Goal: Task Accomplishment & Management: Use online tool/utility

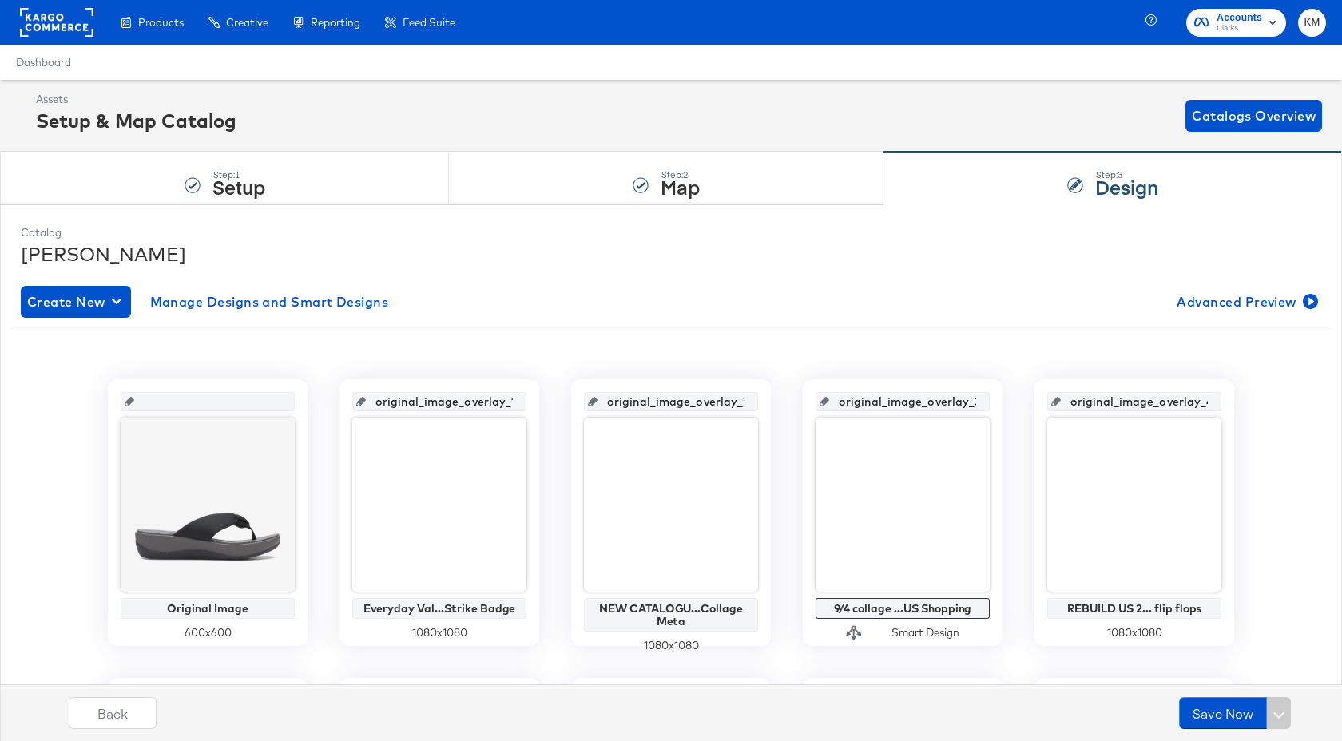
click at [46, 26] on rect at bounding box center [57, 22] width 74 height 29
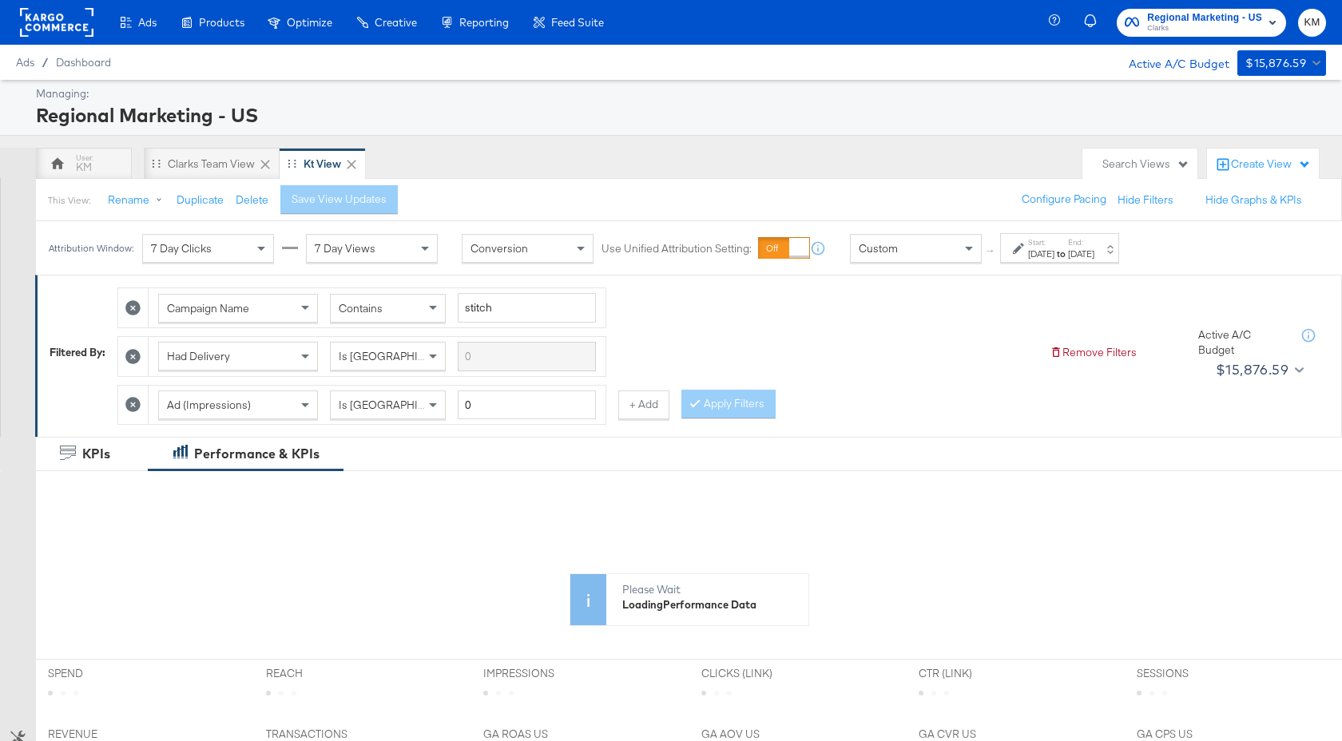
click at [1068, 256] on strong "to" at bounding box center [1062, 254] width 14 height 12
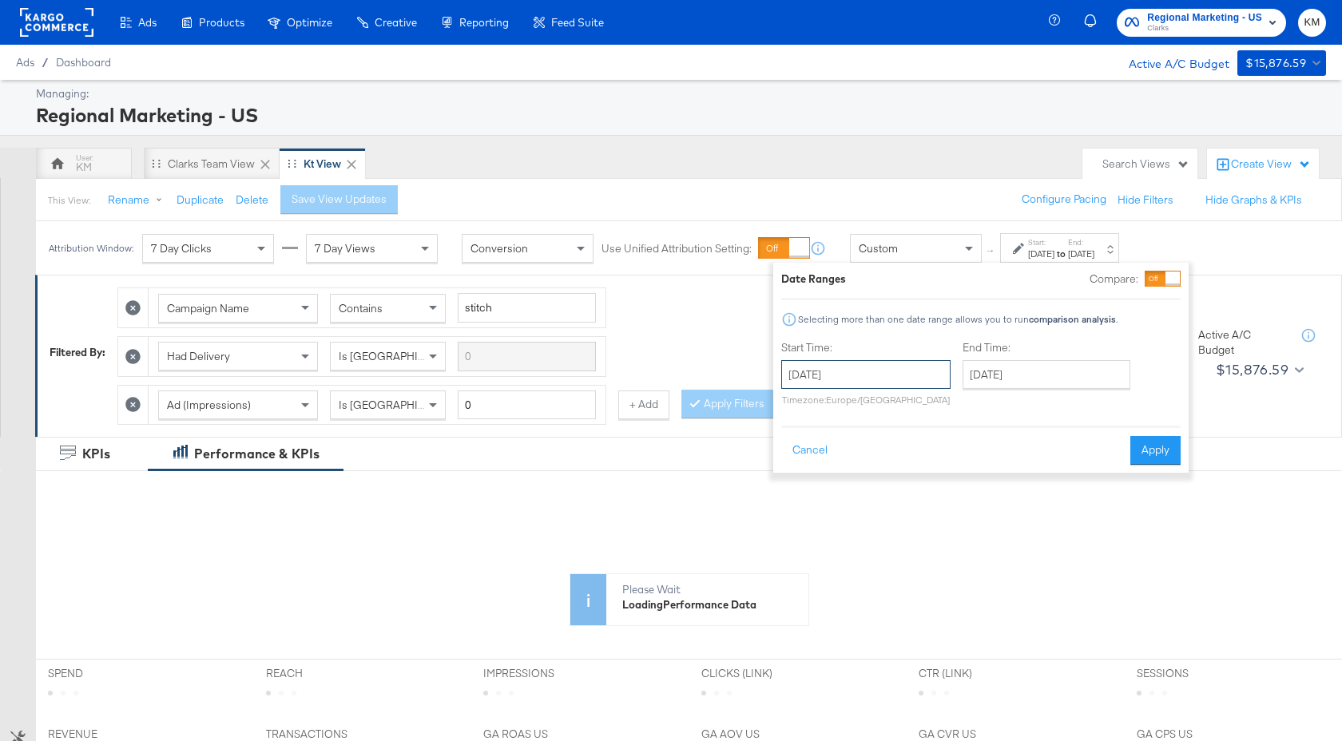
click at [898, 375] on input "[DATE]" at bounding box center [865, 374] width 169 height 29
click at [951, 409] on span "›" at bounding box center [963, 407] width 25 height 24
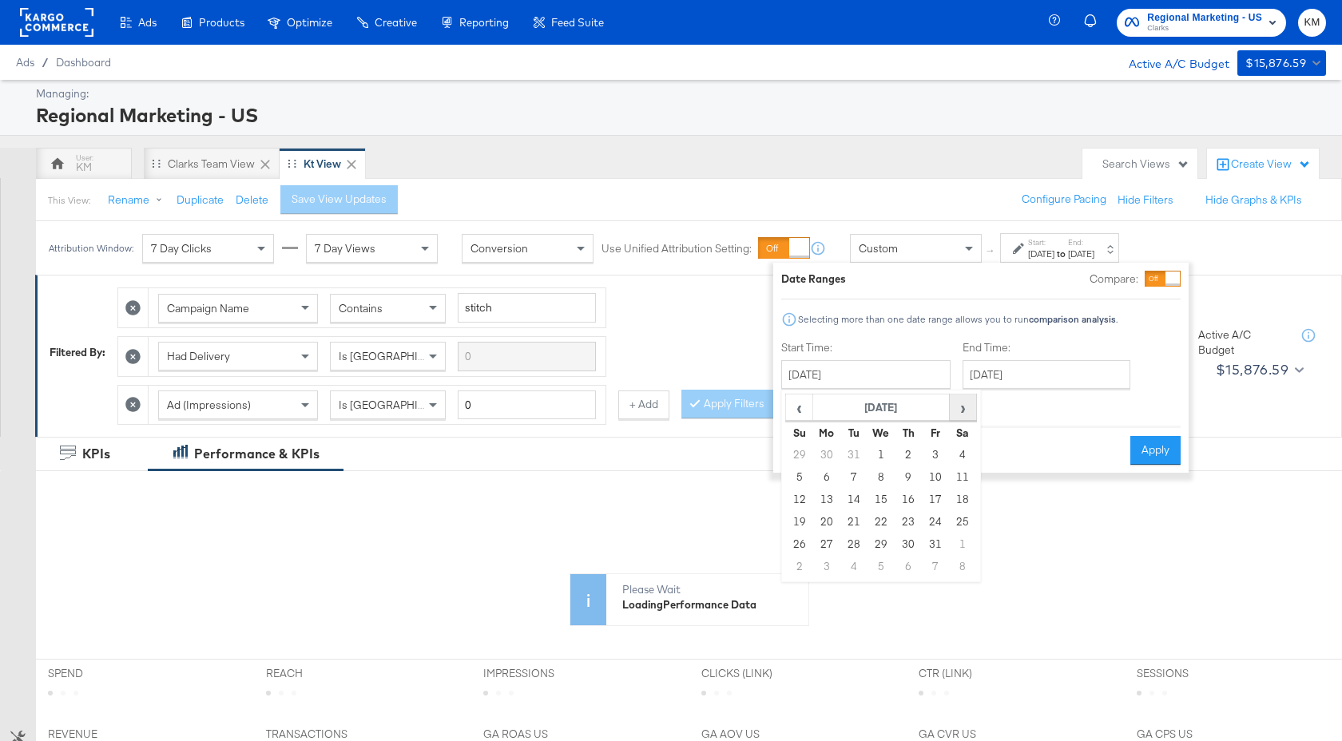
click at [951, 409] on span "›" at bounding box center [963, 407] width 25 height 24
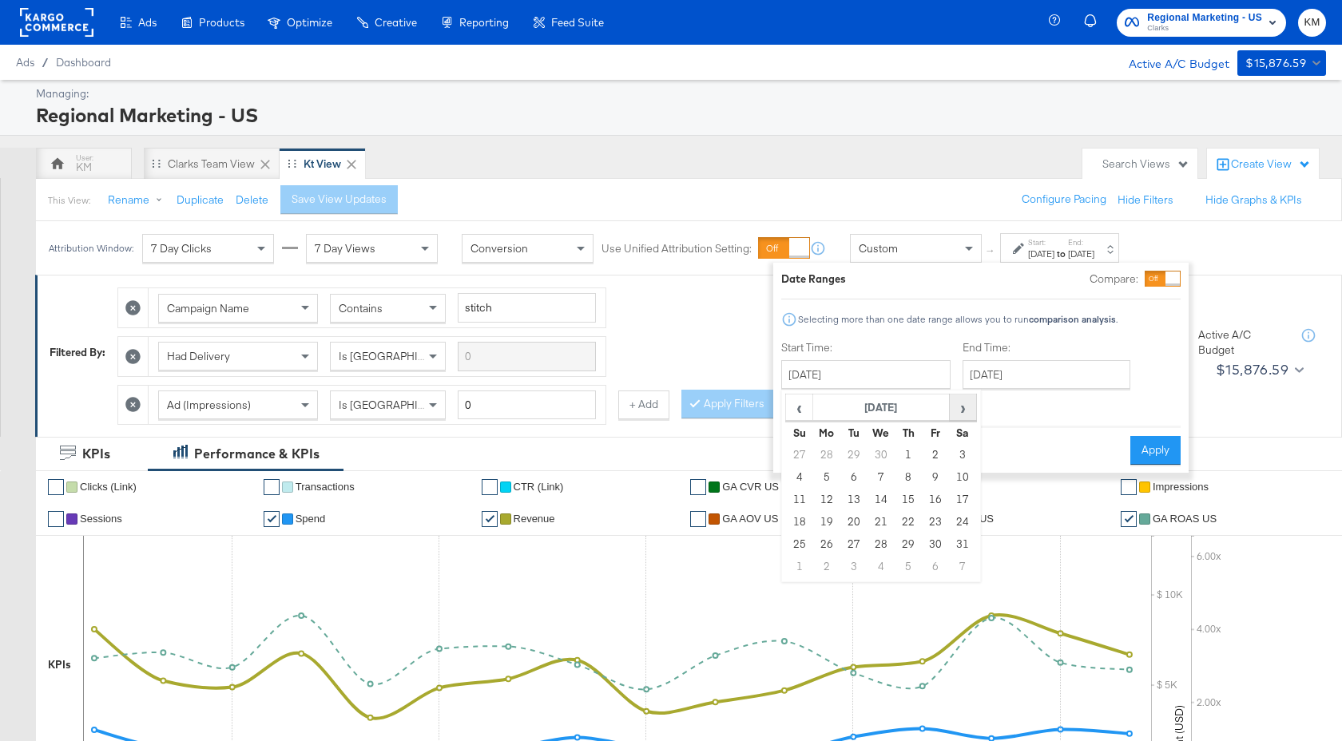
click at [951, 409] on span "›" at bounding box center [963, 407] width 25 height 24
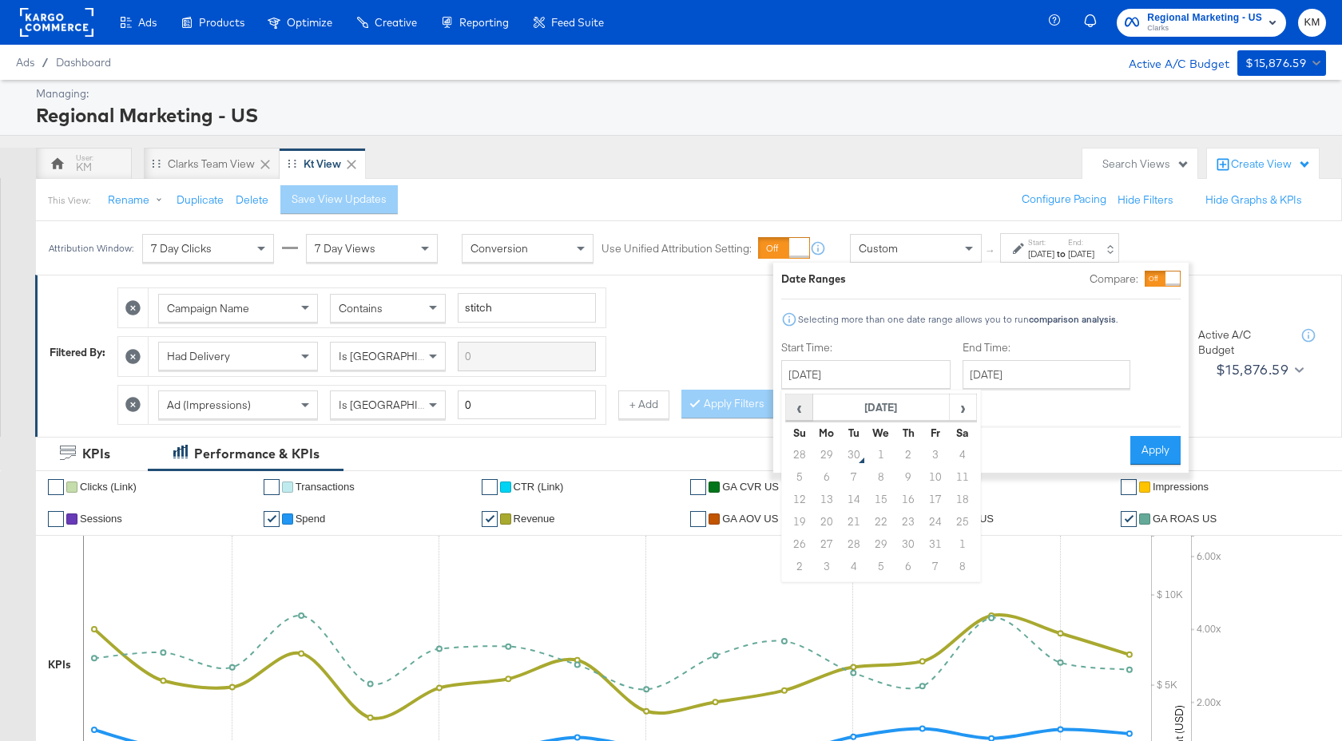
click at [802, 410] on span "‹" at bounding box center [799, 407] width 25 height 24
click at [793, 527] on td "21" at bounding box center [799, 522] width 27 height 22
type input "September 21st 2025"
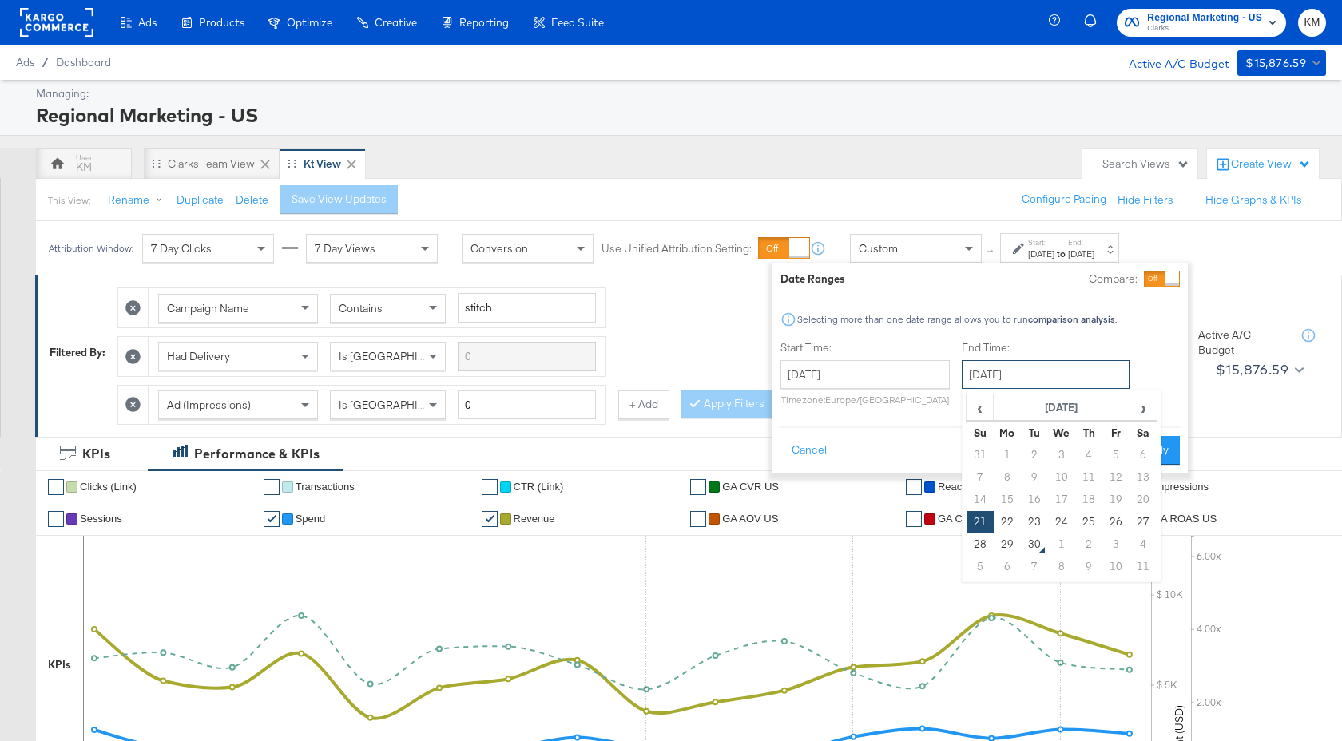
click at [1019, 379] on input "September 21st 2025" at bounding box center [1046, 374] width 168 height 29
click at [1146, 523] on td "27" at bounding box center [1143, 522] width 27 height 22
type input "September 27th 2025"
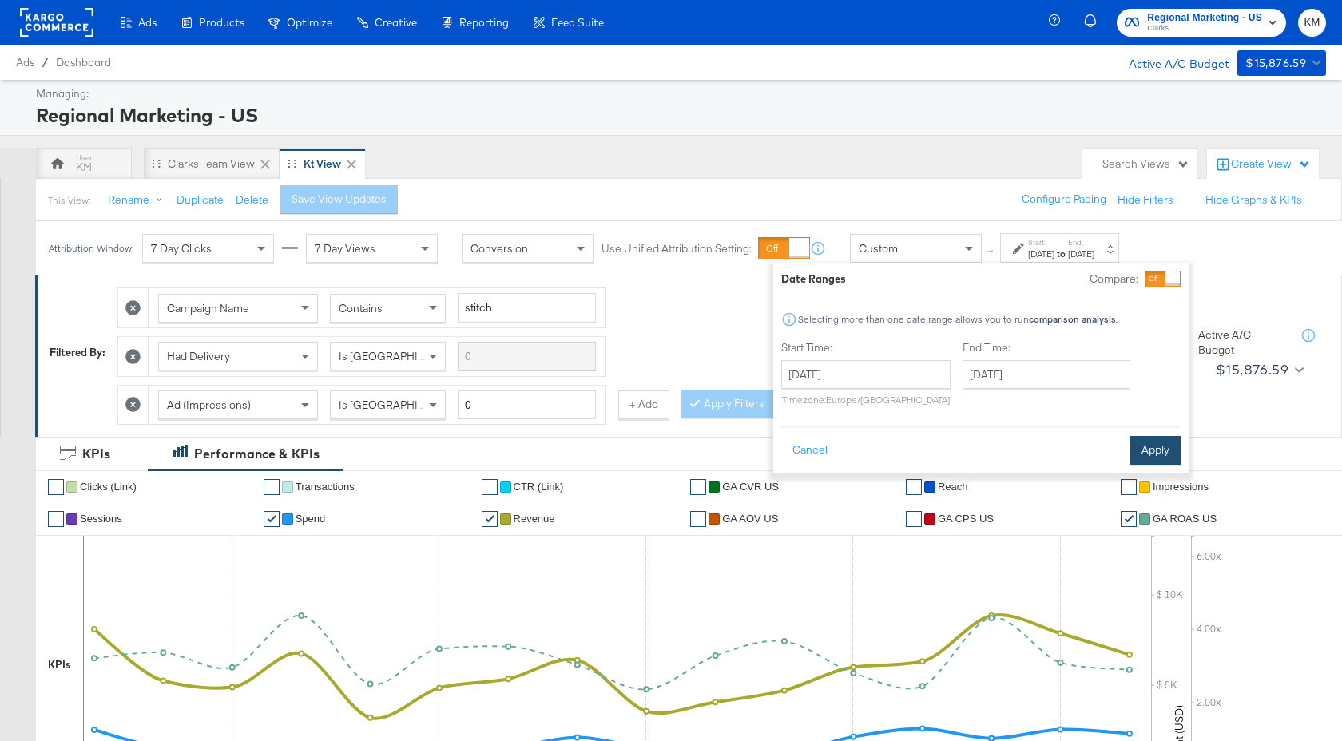
click at [1150, 456] on button "Apply" at bounding box center [1155, 450] width 50 height 29
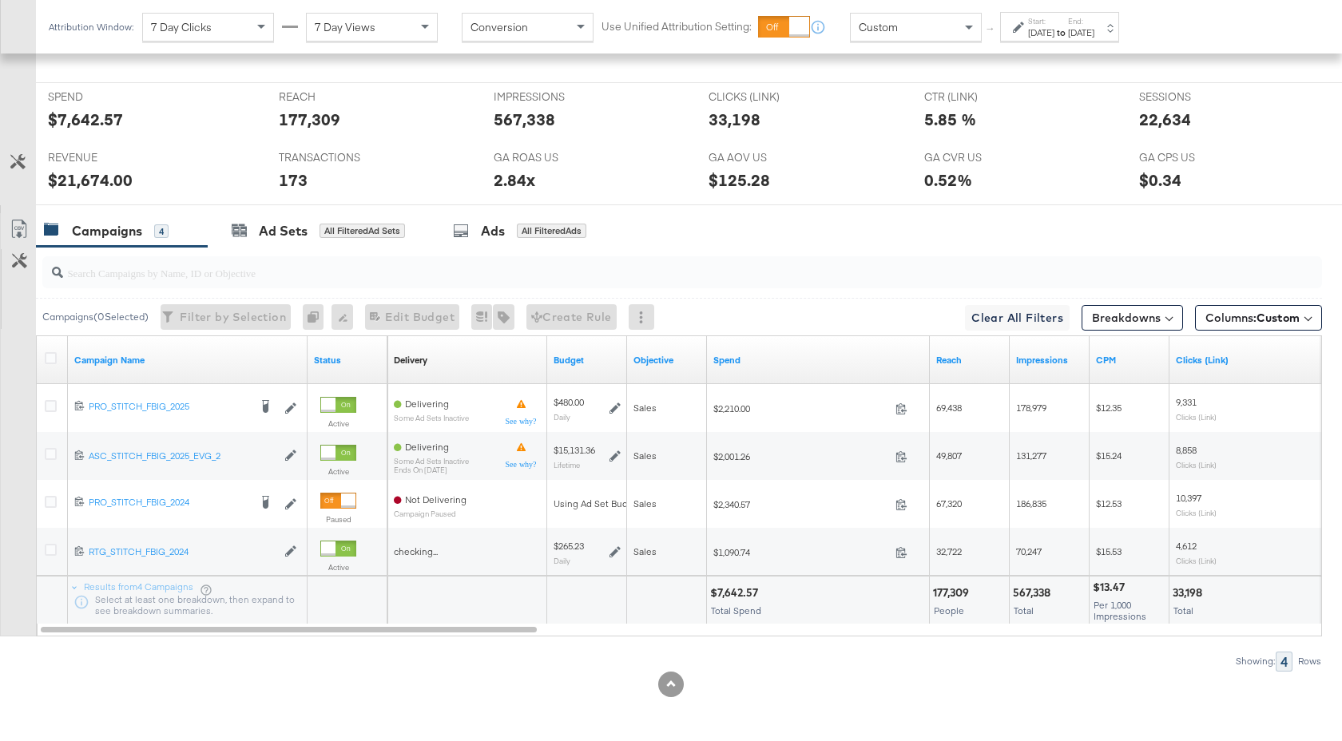
scroll to position [733, 0]
click at [242, 280] on input "search" at bounding box center [634, 266] width 1143 height 31
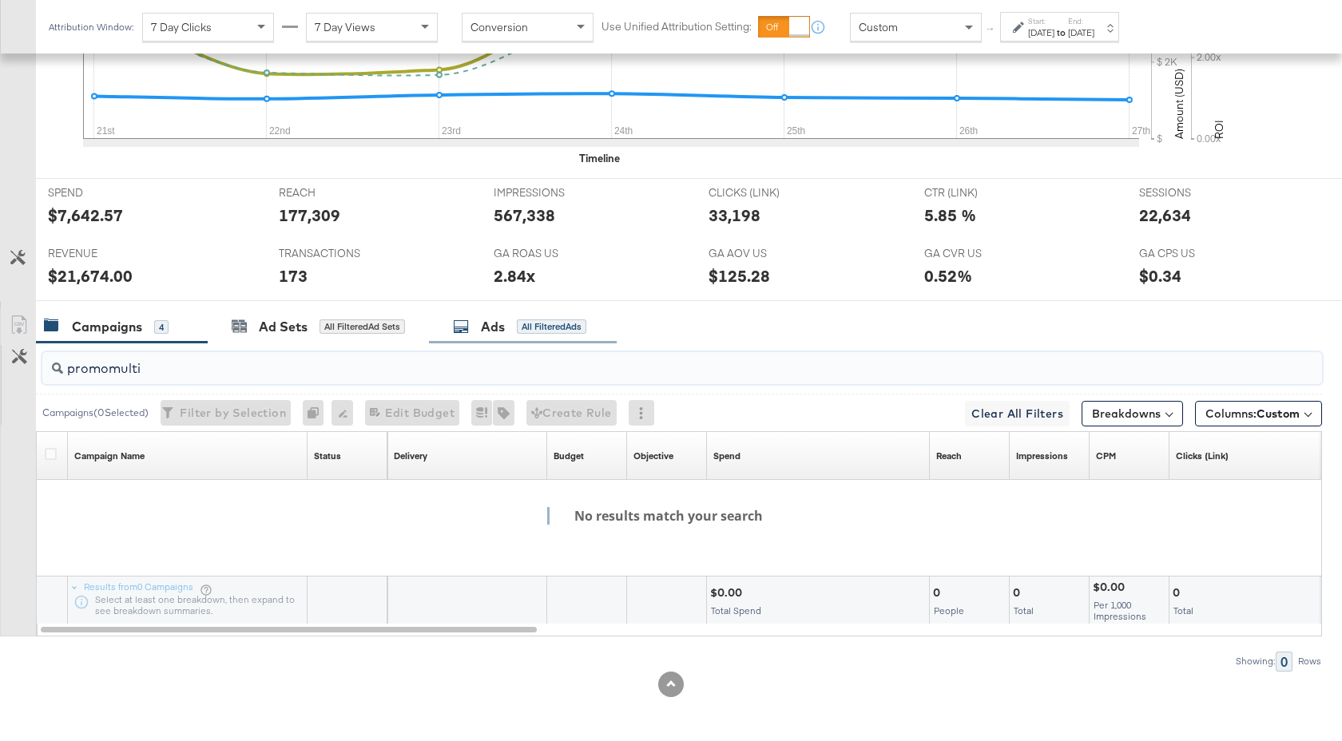
type input "promomulti"
click at [492, 324] on div "Ads" at bounding box center [493, 327] width 24 height 18
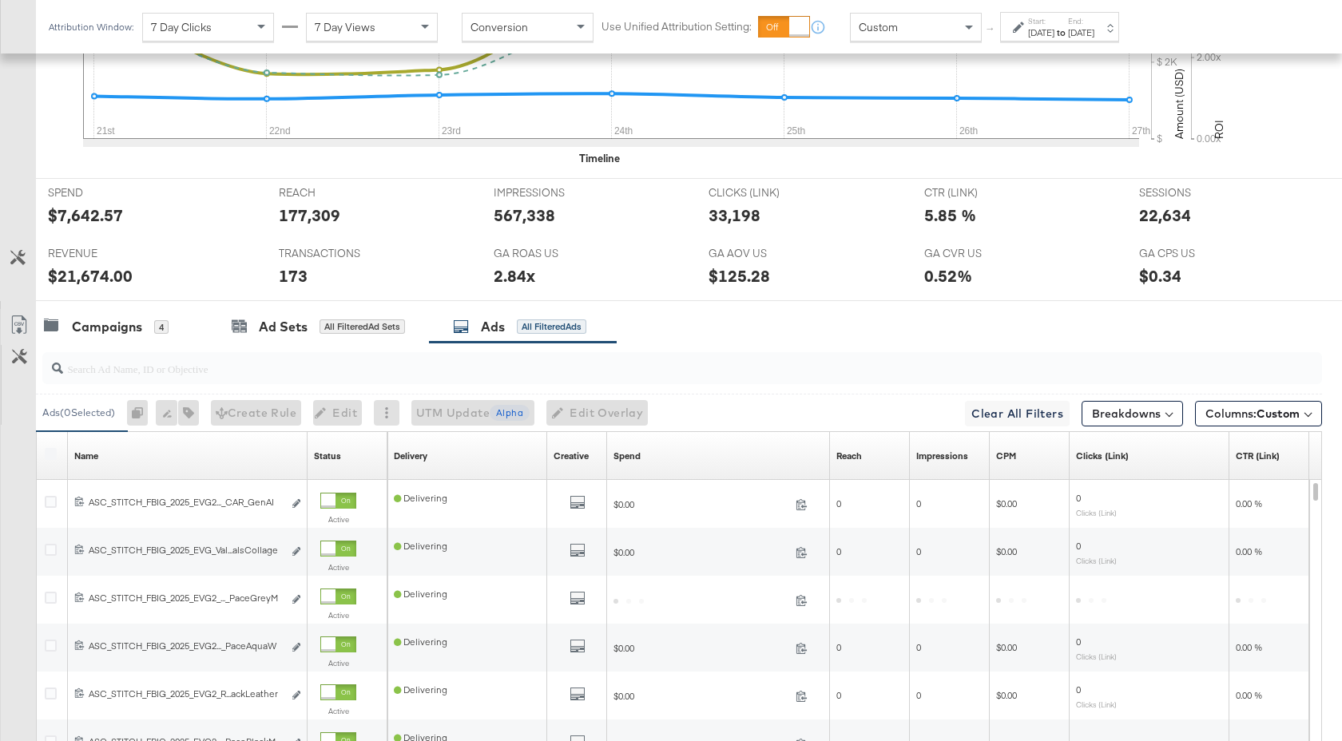
click at [315, 367] on input "search" at bounding box center [634, 362] width 1143 height 31
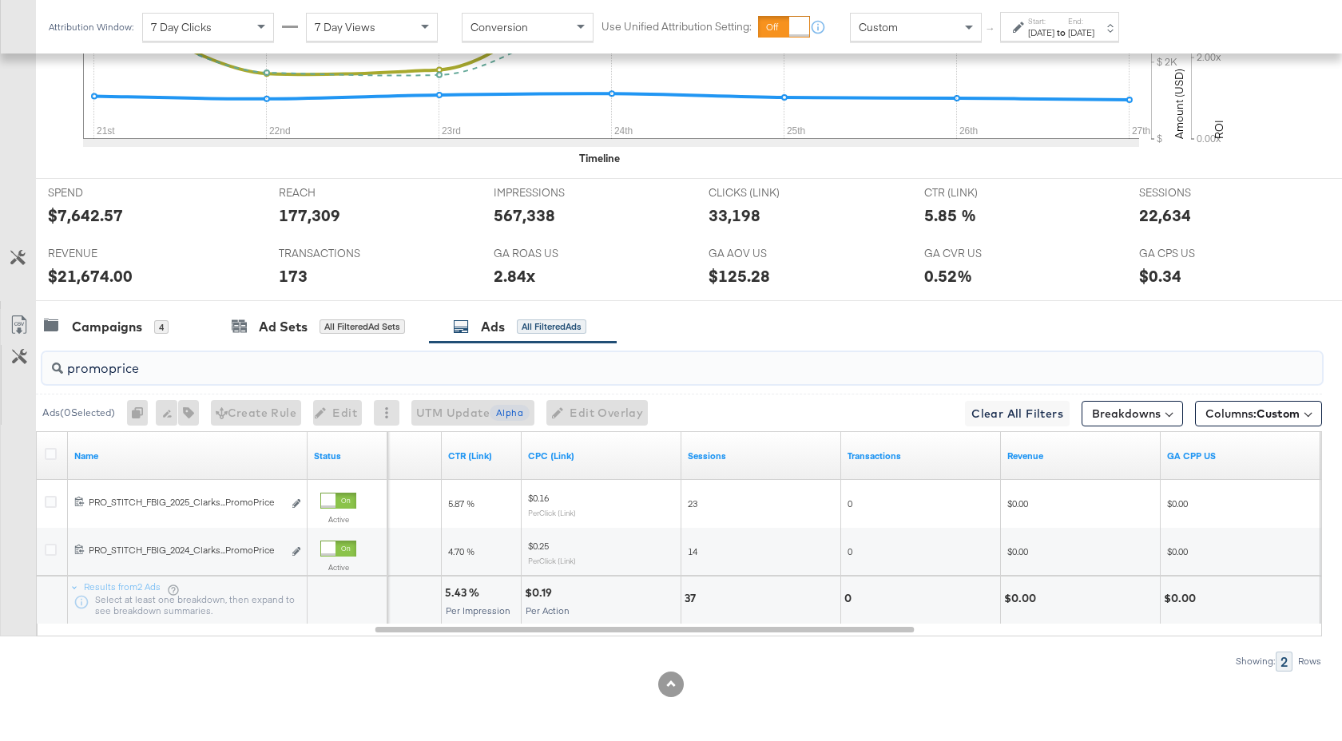
type input "promoprice"
drag, startPoint x: 140, startPoint y: 372, endPoint x: 33, endPoint y: 373, distance: 107.1
click at [33, 373] on div "promoprice Ads ( 0 Selected) 0 Rename 0 ads Tags for 0 campaigns Create Rule Ed…" at bounding box center [661, 507] width 1322 height 328
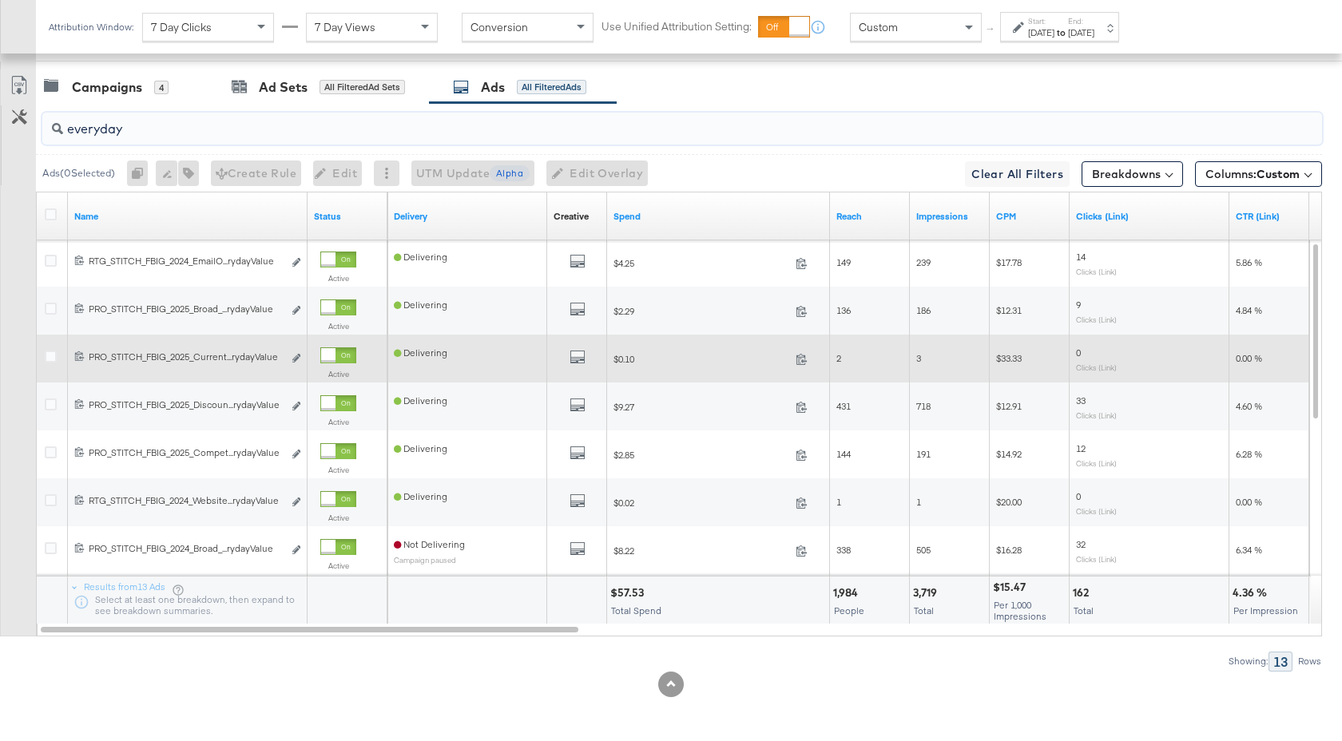
scroll to position [824, 0]
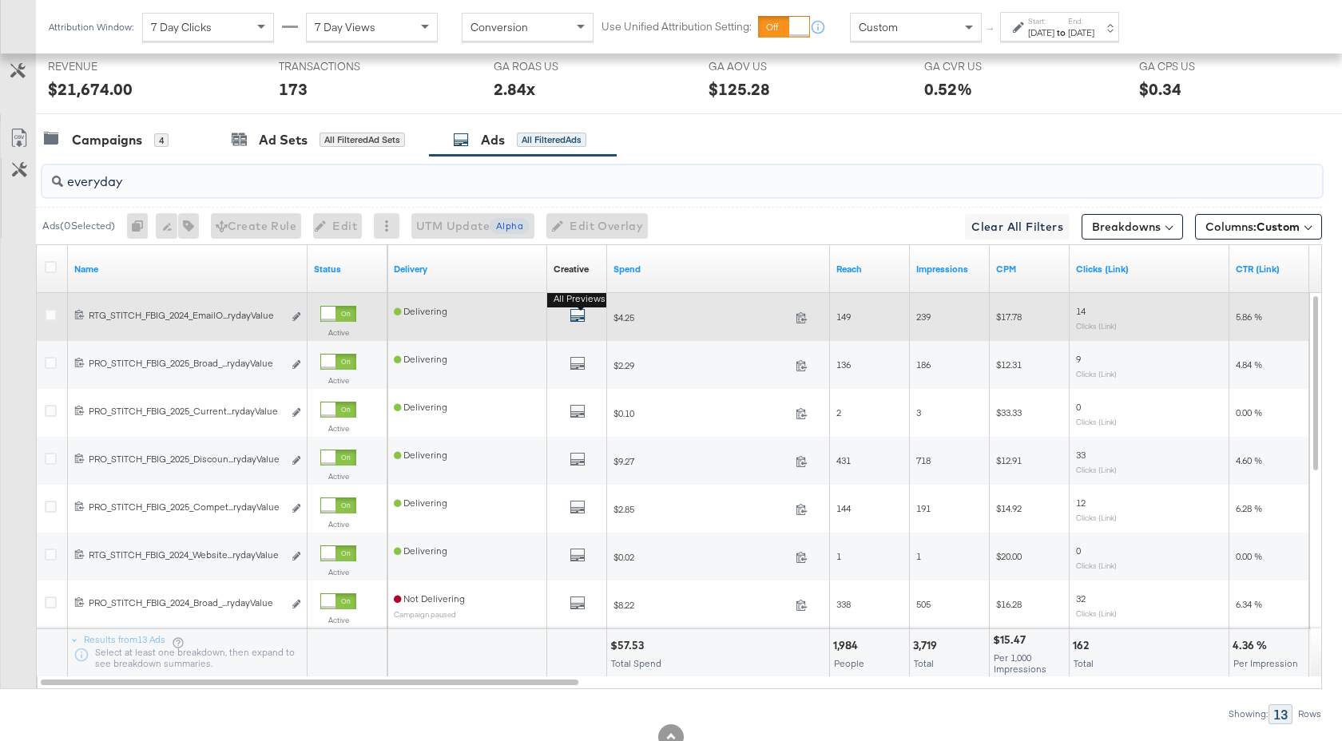
type input "everyday"
click at [573, 316] on icon "default" at bounding box center [578, 316] width 16 height 16
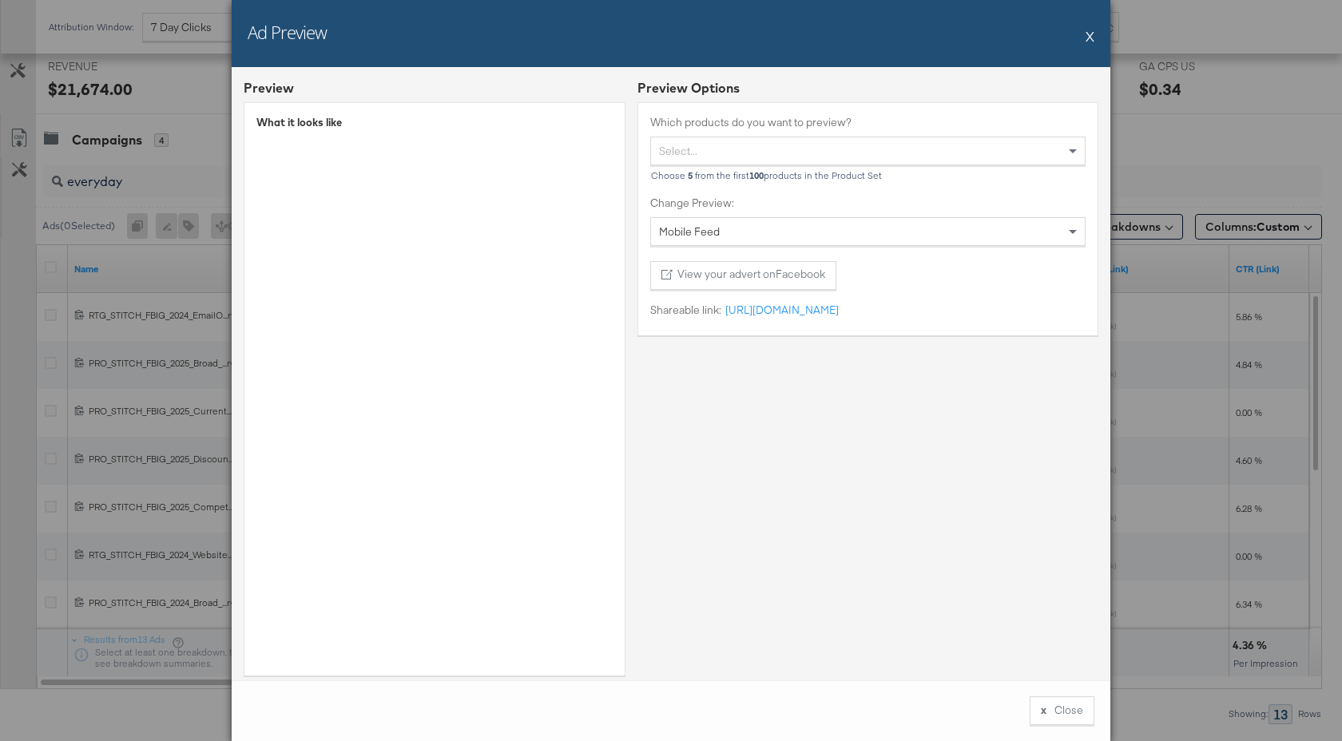
click at [1092, 37] on button "X" at bounding box center [1090, 36] width 9 height 32
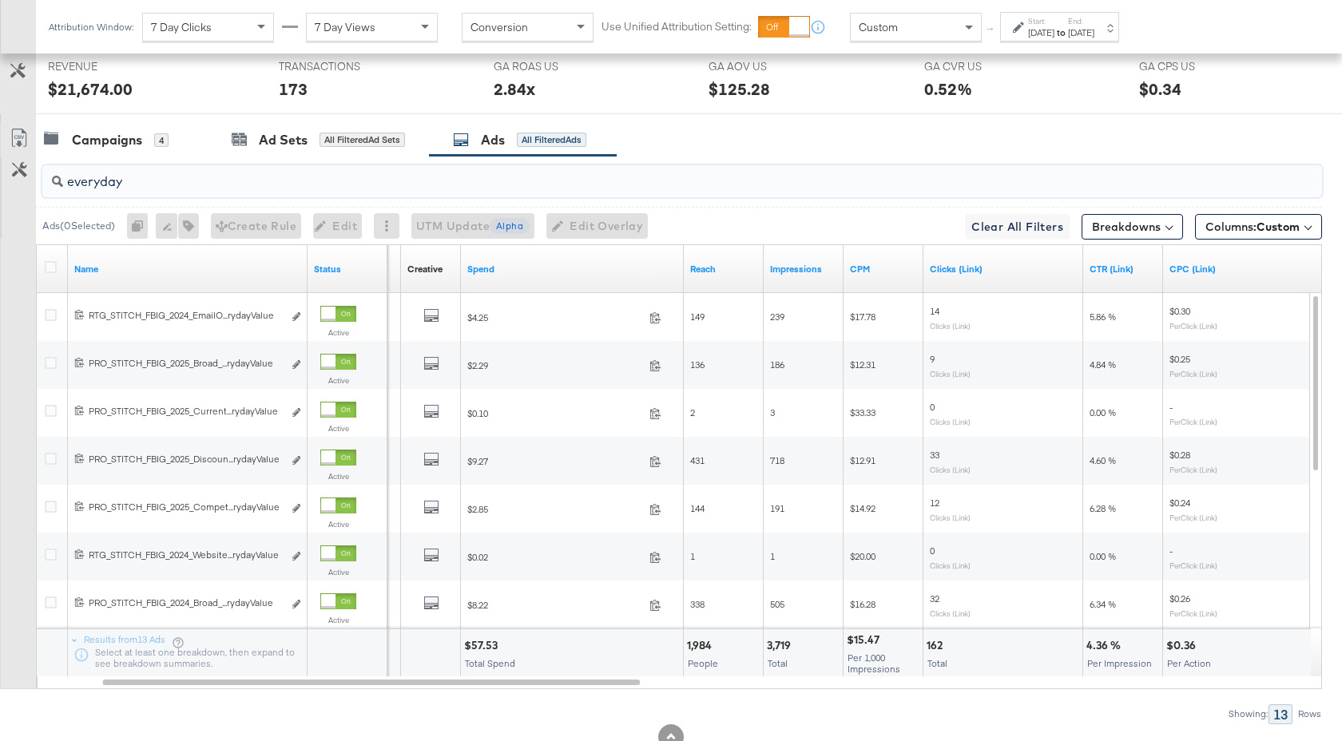
drag, startPoint x: 137, startPoint y: 182, endPoint x: 58, endPoint y: 186, distance: 80.0
click at [58, 186] on div "everyday" at bounding box center [682, 181] width 1280 height 32
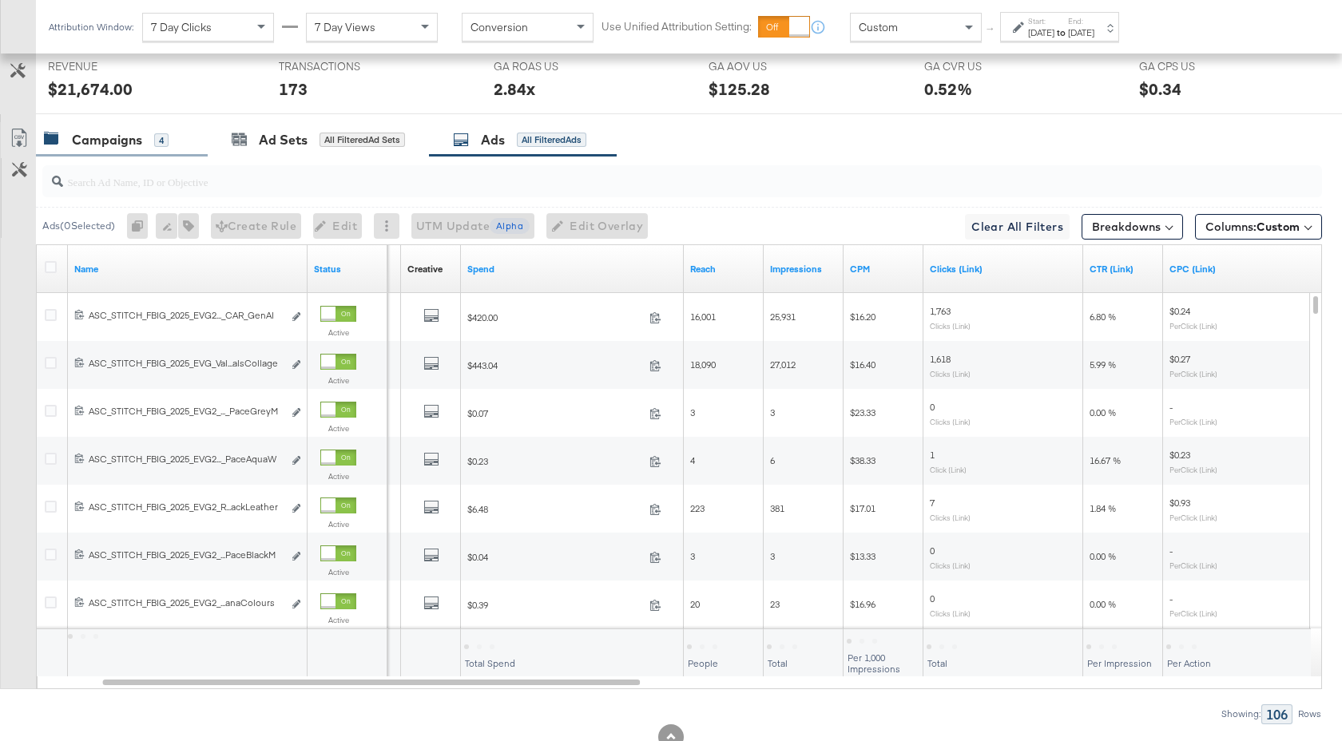
click at [129, 145] on div "Campaigns" at bounding box center [107, 140] width 70 height 18
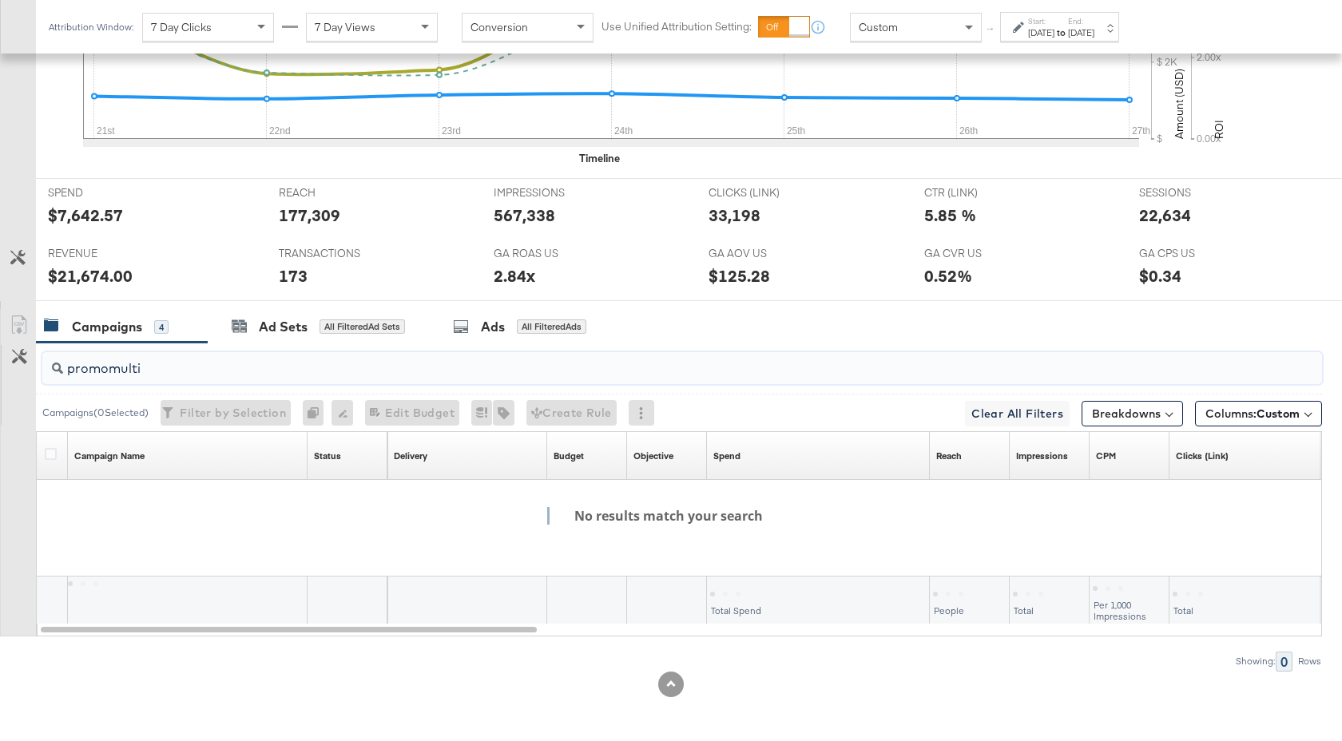
drag, startPoint x: 141, startPoint y: 374, endPoint x: 50, endPoint y: 374, distance: 90.3
click at [50, 374] on div "promomulti" at bounding box center [682, 368] width 1280 height 32
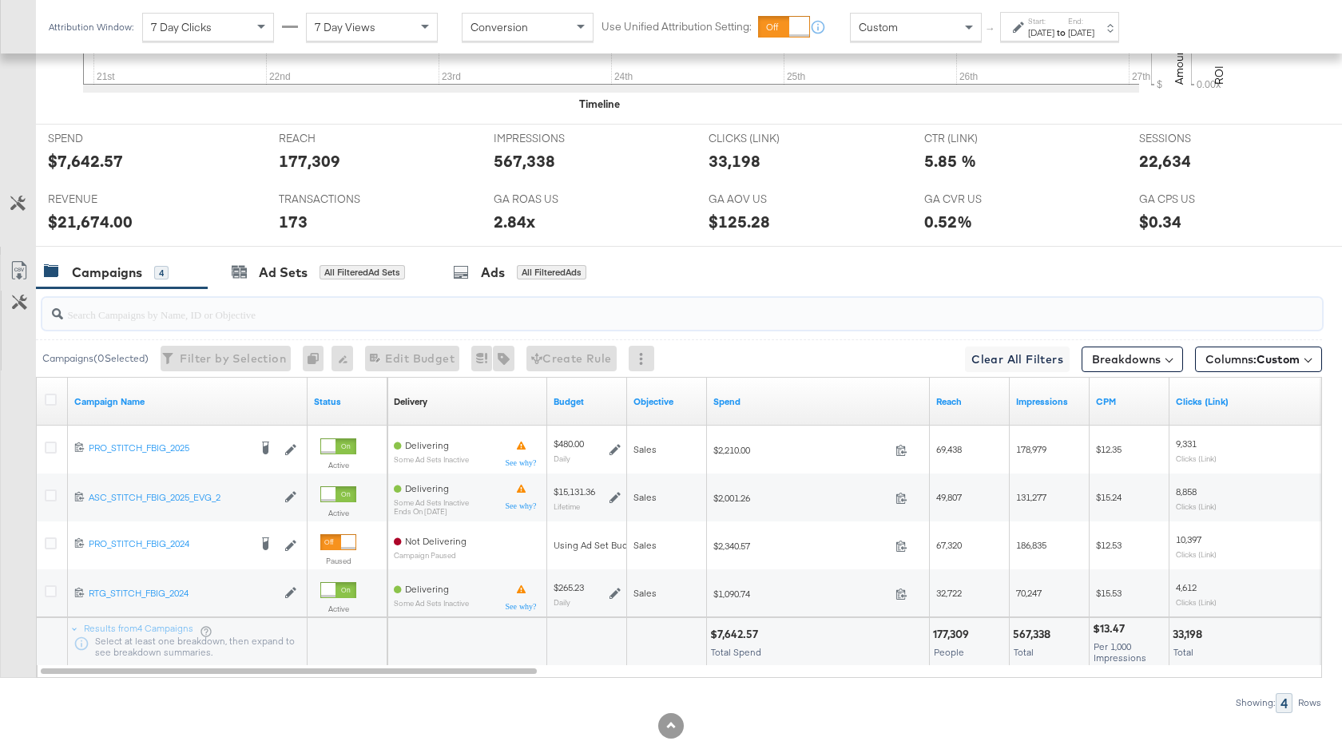
scroll to position [705, 0]
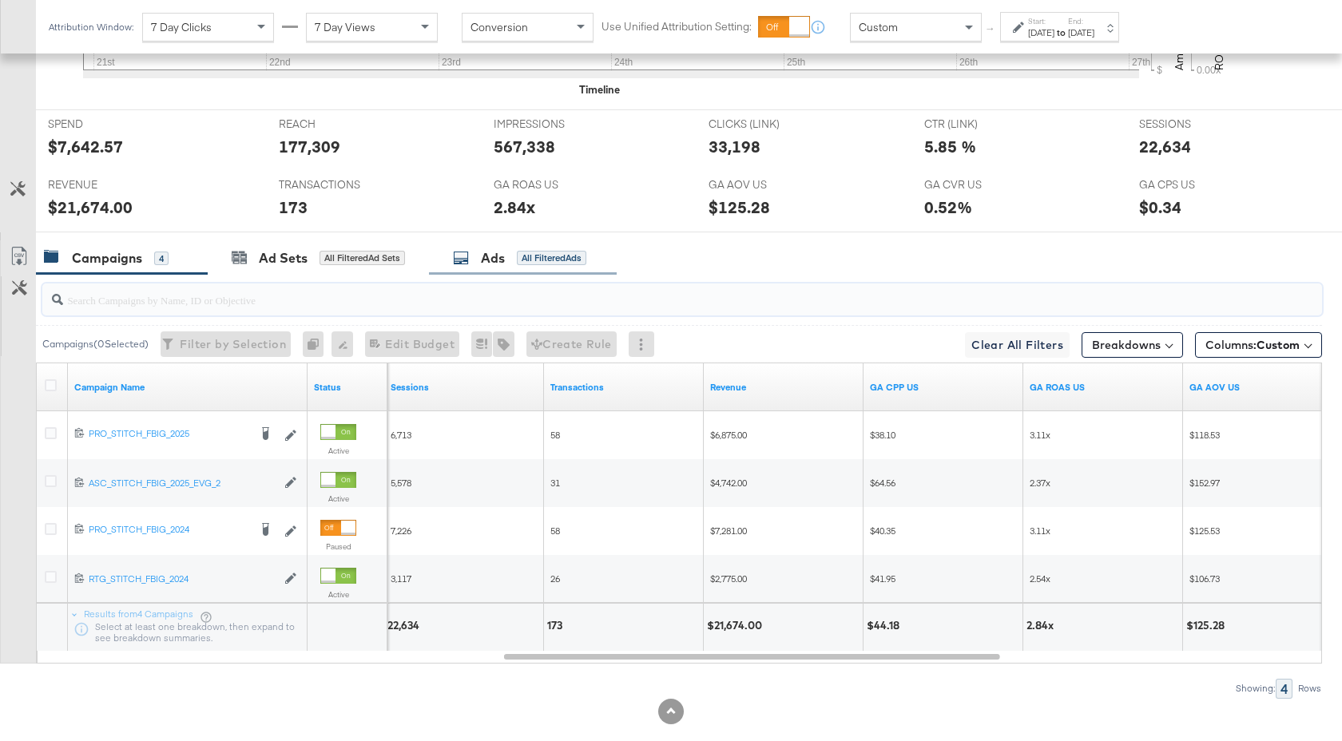
click at [514, 256] on div "Ads All Filtered Ads" at bounding box center [519, 258] width 133 height 18
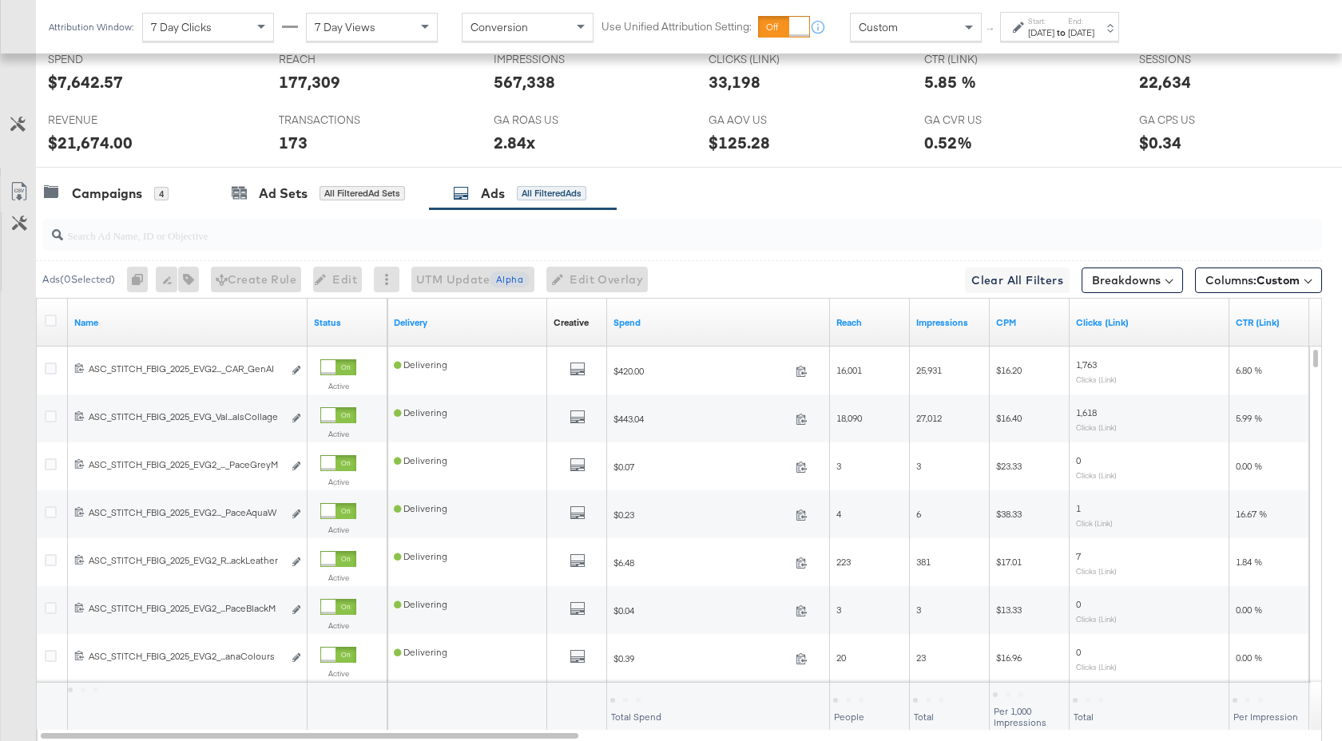
scroll to position [876, 0]
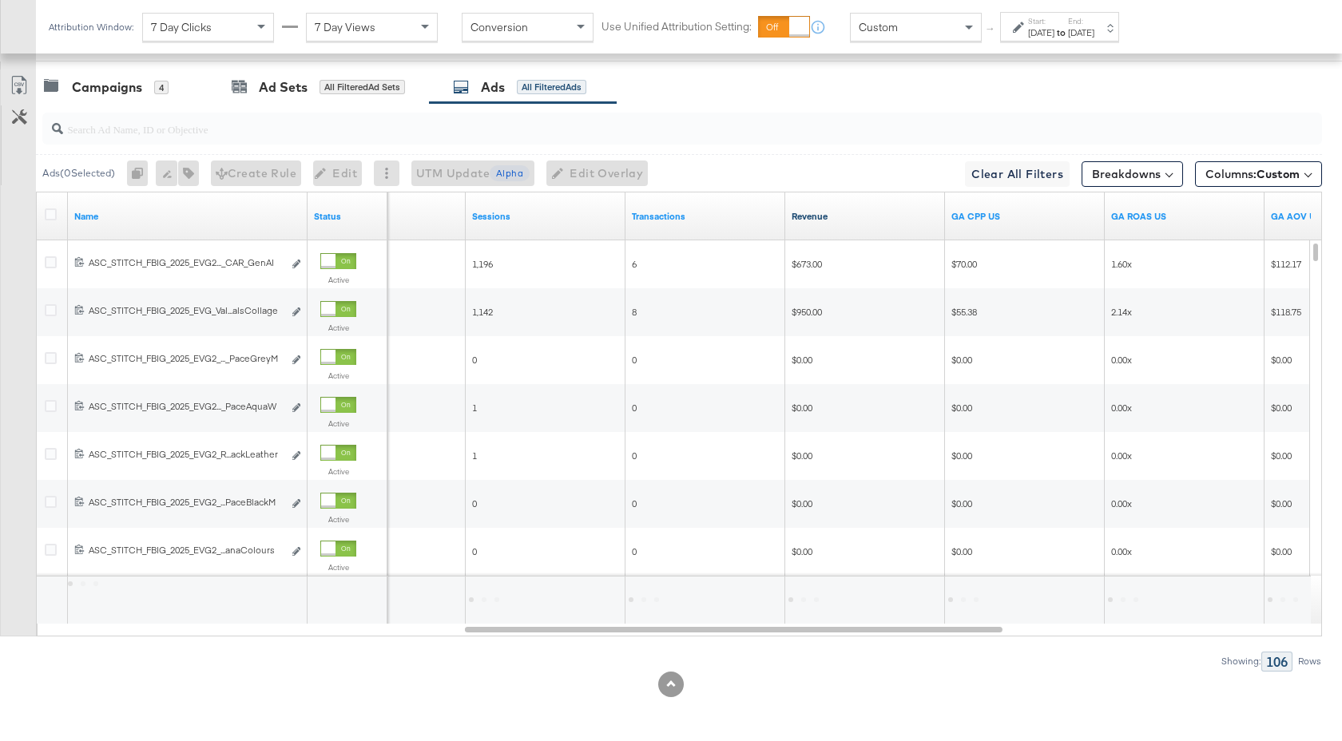
click at [847, 213] on link "Revenue" at bounding box center [865, 216] width 147 height 13
